Goal: Transaction & Acquisition: Book appointment/travel/reservation

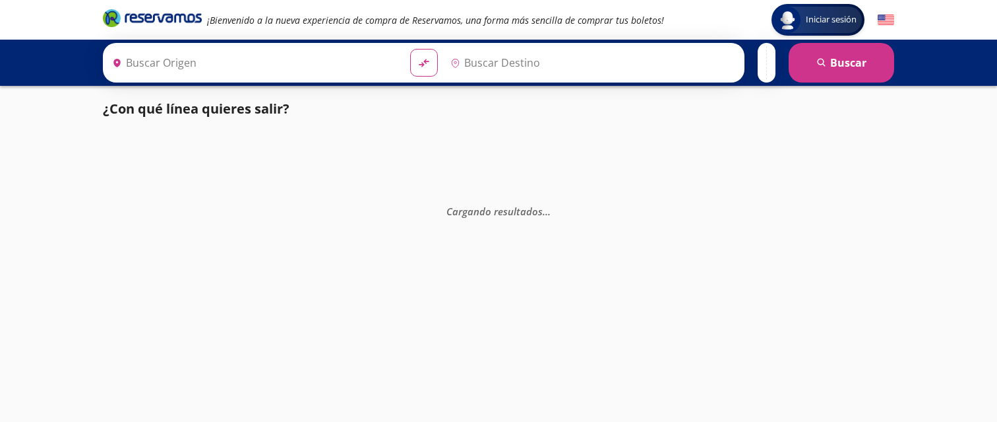
type input "[GEOGRAPHIC_DATA], [GEOGRAPHIC_DATA]"
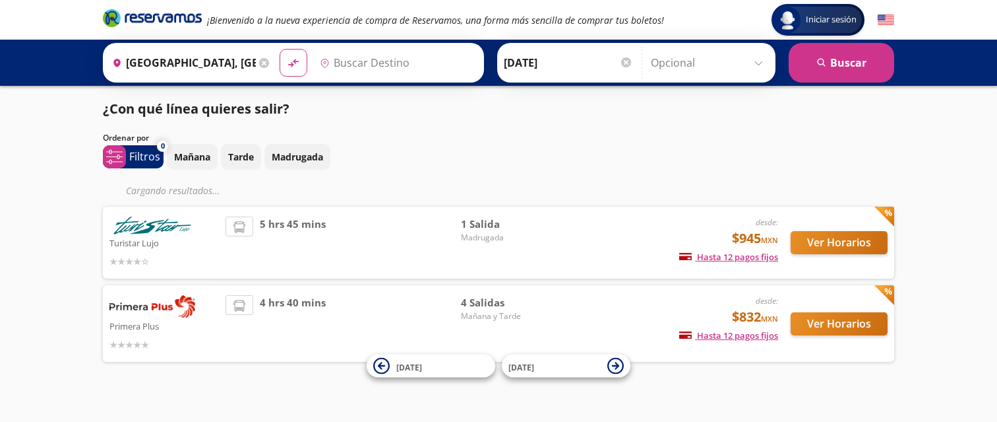
type input "Morelia C. [PERSON_NAME] [PERSON_NAME], [GEOGRAPHIC_DATA]"
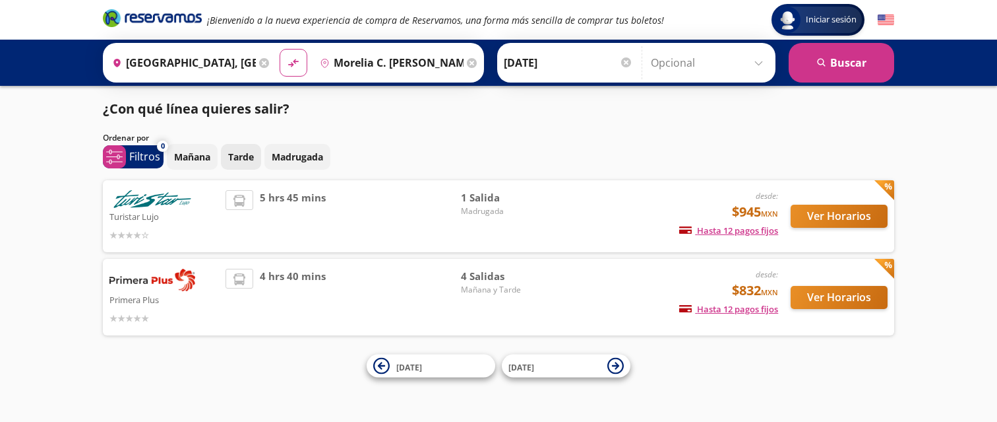
click at [241, 162] on p "Tarde" at bounding box center [241, 157] width 26 height 14
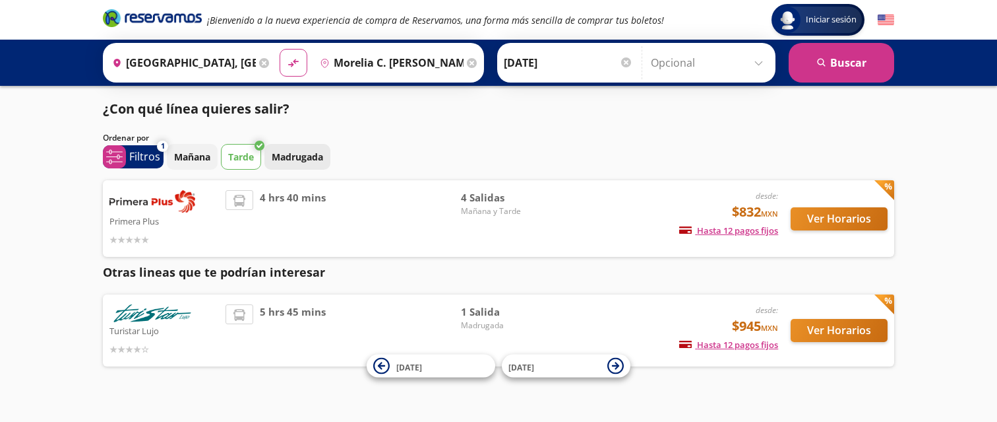
click at [310, 152] on p "Madrugada" at bounding box center [297, 157] width 51 height 14
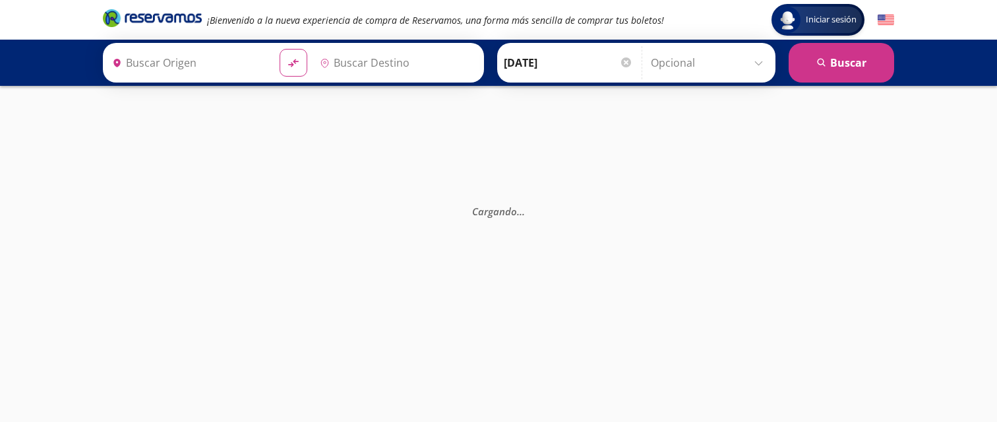
type input "[GEOGRAPHIC_DATA], [GEOGRAPHIC_DATA]"
